Goal: Task Accomplishment & Management: Use online tool/utility

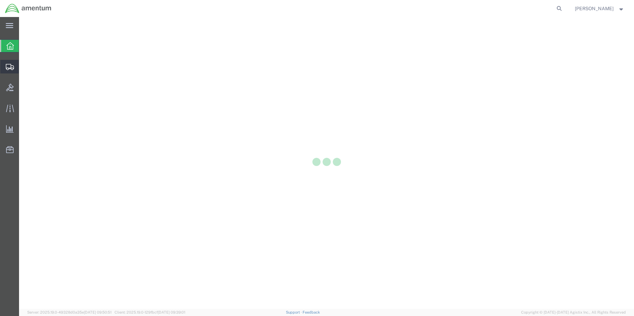
click at [7, 69] on icon at bounding box center [10, 67] width 8 height 6
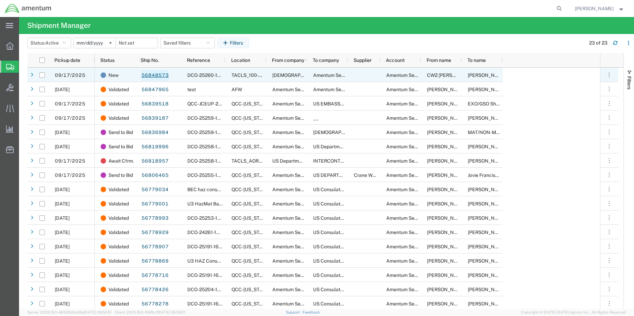
click at [149, 76] on link "56848573" at bounding box center [155, 75] width 28 height 11
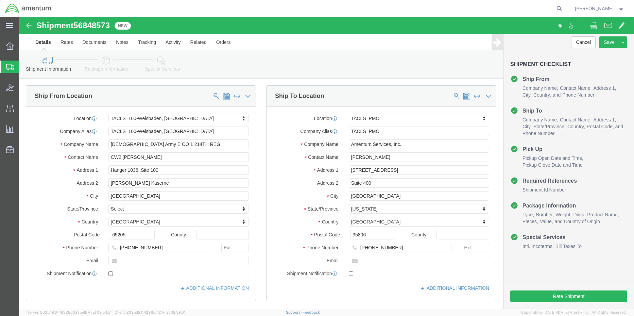
select select "42677"
select select "42663"
drag, startPoint x: 356, startPoint y: 131, endPoint x: 246, endPoint y: 129, distance: 109.5
click div "Location TACLS_PMO My Profile Location [PHONE_NUMBER] [PHONE_NUMBER] [PHONE_NUM…"
type input "k"
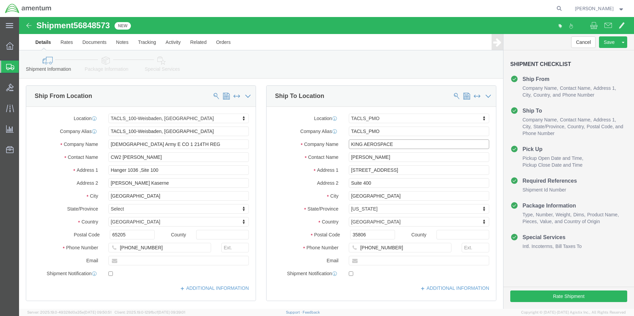
type input "KING AEROSPACE"
type input "S"
type input "[PERSON_NAME]"
type input "402 [PERSON_NAME] DR"
select select
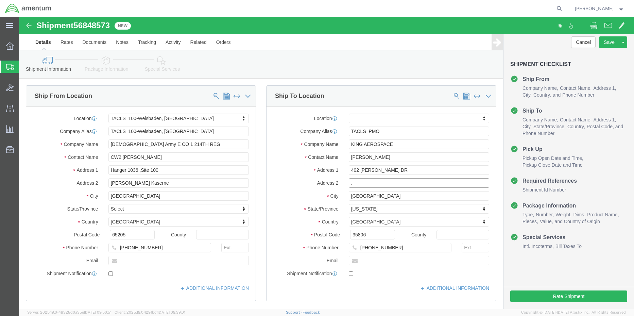
type input "."
type input "A"
type input "ARDMORE"
click p "- KING AEROSPACE - (KING AEROSPACE) [STREET_ADDRESS][PERSON_NAME]"
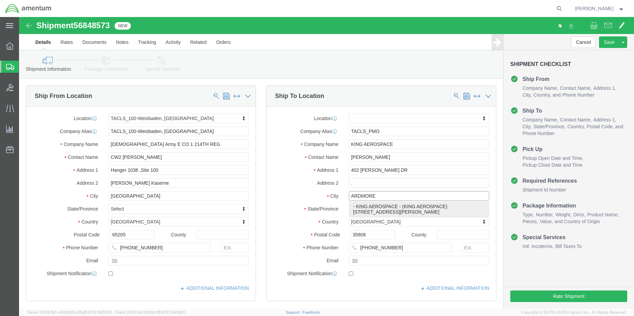
select select
type input "[STREET_ADDRESS][PERSON_NAME]"
type input "73401"
type input "2817329650"
type input "KING AEROSPACE"
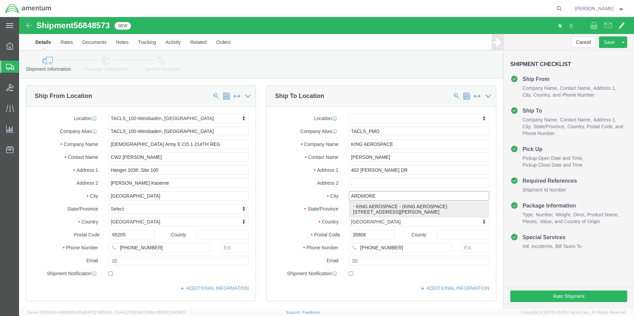
type input "ARDMORE"
select select "OK"
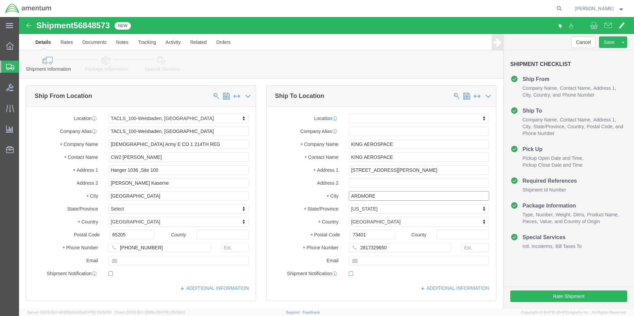
type input "ARDMORE"
select select
drag, startPoint x: 386, startPoint y: 140, endPoint x: 290, endPoint y: 141, distance: 95.9
click div "Contact Name KING AEROSPACE [PERSON_NAME]"
type input "[PERSON_NAME]"
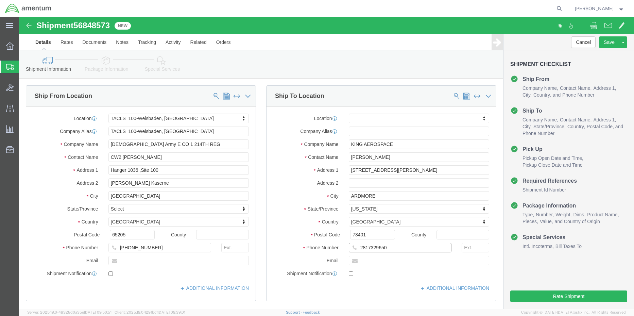
drag, startPoint x: 365, startPoint y: 232, endPoint x: 322, endPoint y: 232, distance: 42.5
click div "2817329650"
type input "[PHONE_NUMBER]"
click button "Rate Shipment"
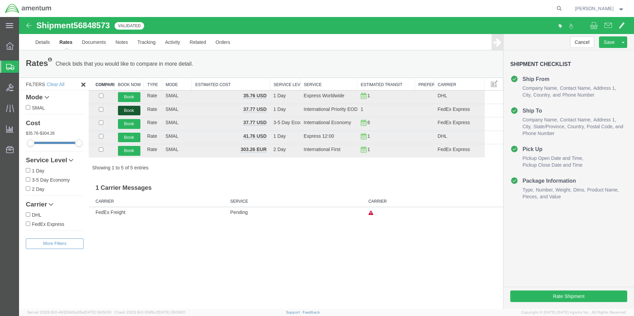
click at [132, 110] on button "Book" at bounding box center [129, 111] width 22 height 10
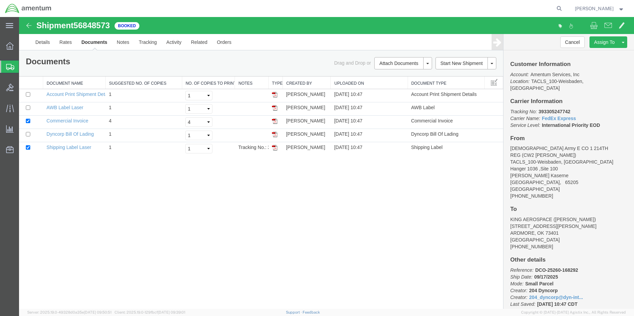
drag, startPoint x: 276, startPoint y: 146, endPoint x: 283, endPoint y: 166, distance: 21.0
click at [276, 146] on img at bounding box center [274, 147] width 5 height 5
click at [274, 108] on img at bounding box center [274, 107] width 5 height 5
click at [7, 46] on icon at bounding box center [9, 45] width 7 height 7
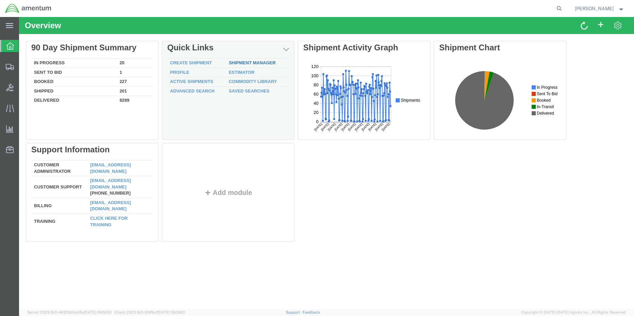
click at [252, 63] on link "Shipment Manager" at bounding box center [252, 62] width 47 height 5
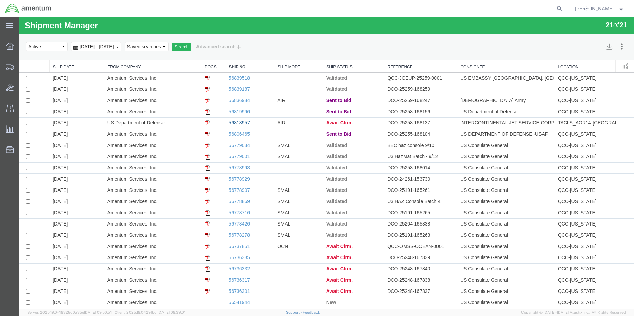
click at [235, 121] on link "56818957" at bounding box center [239, 122] width 21 height 5
click at [0, 0] on span "Shipment Manager" at bounding box center [0, 0] width 0 height 0
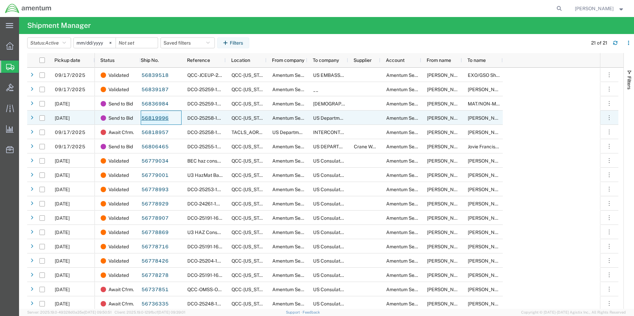
click at [162, 117] on link "56819996" at bounding box center [155, 118] width 28 height 11
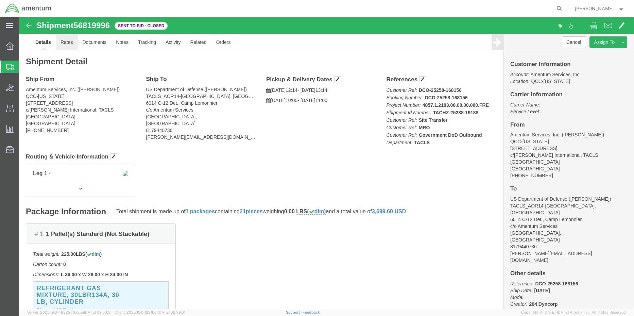
click link "Rates"
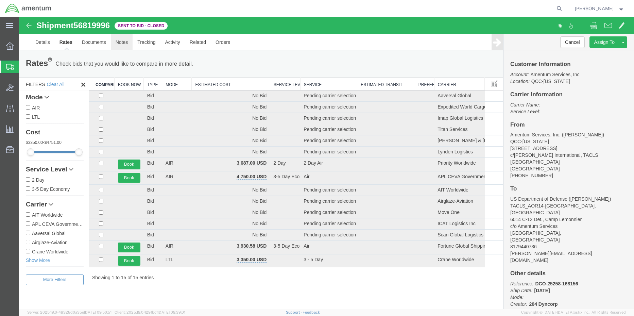
click at [118, 42] on link "Notes" at bounding box center [122, 42] width 22 height 16
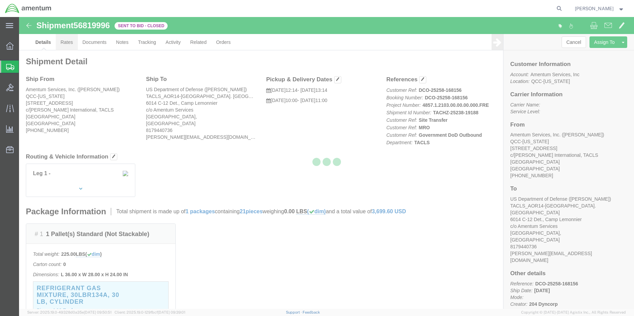
click at [68, 44] on div at bounding box center [326, 163] width 615 height 292
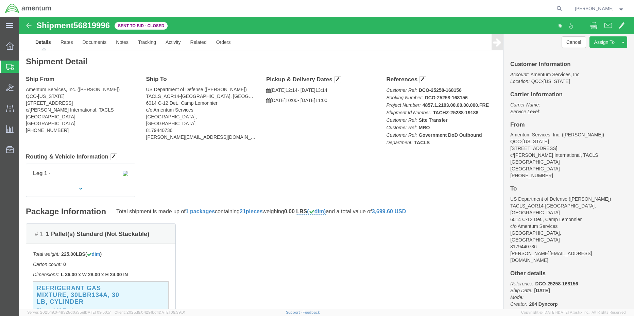
click span "56819996"
copy span "56819996"
click link "Rates"
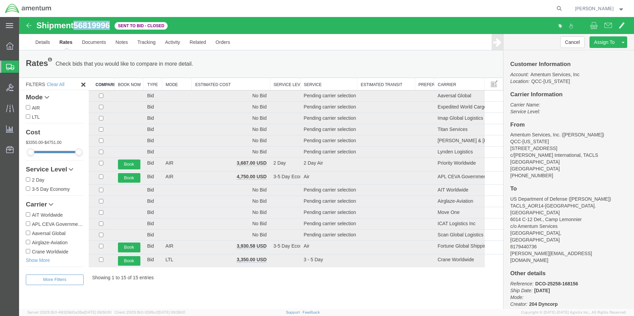
click at [231, 85] on th "Estimated Cost" at bounding box center [231, 84] width 78 height 13
